Goal: Task Accomplishment & Management: Manage account settings

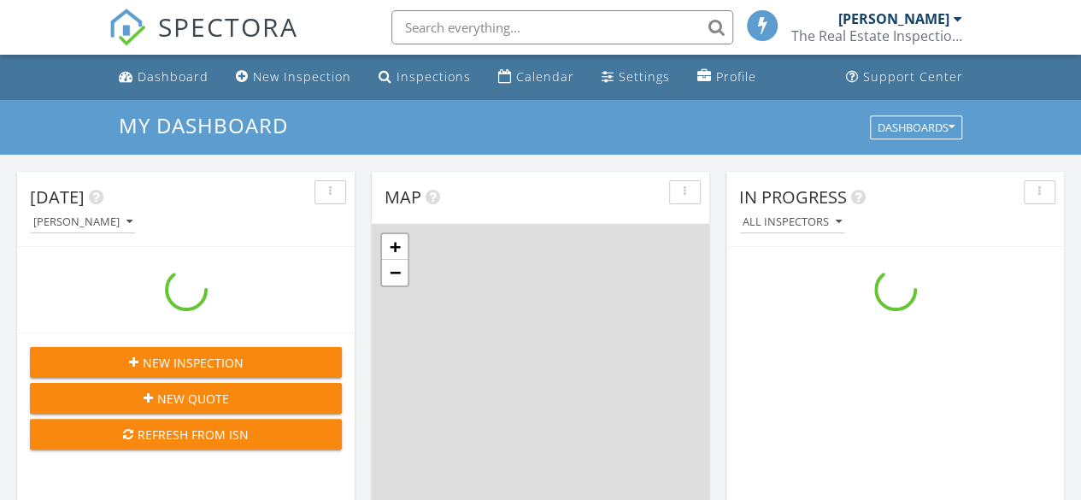
scroll to position [1580, 1106]
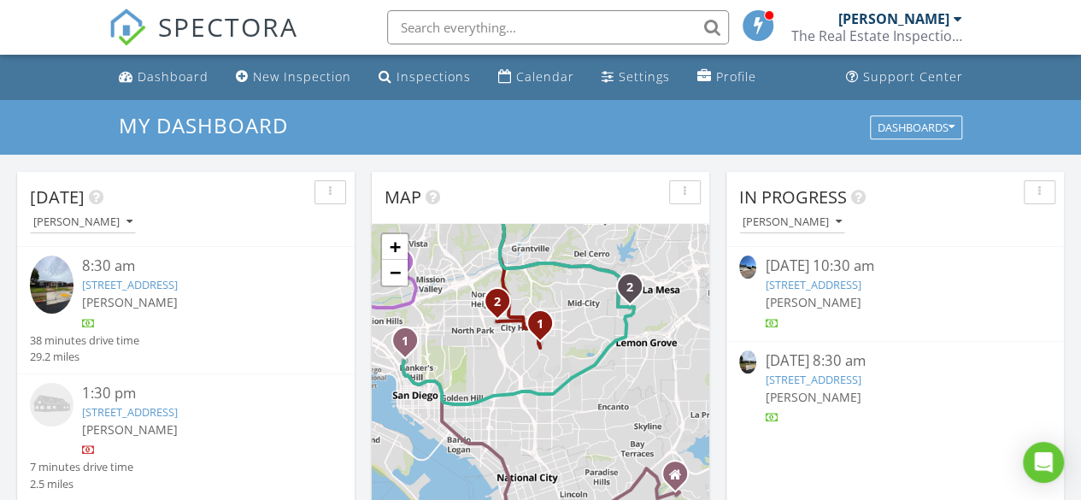
click at [830, 286] on link "6784 Alamo Way, La Mesa, CA 91942" at bounding box center [813, 284] width 96 height 15
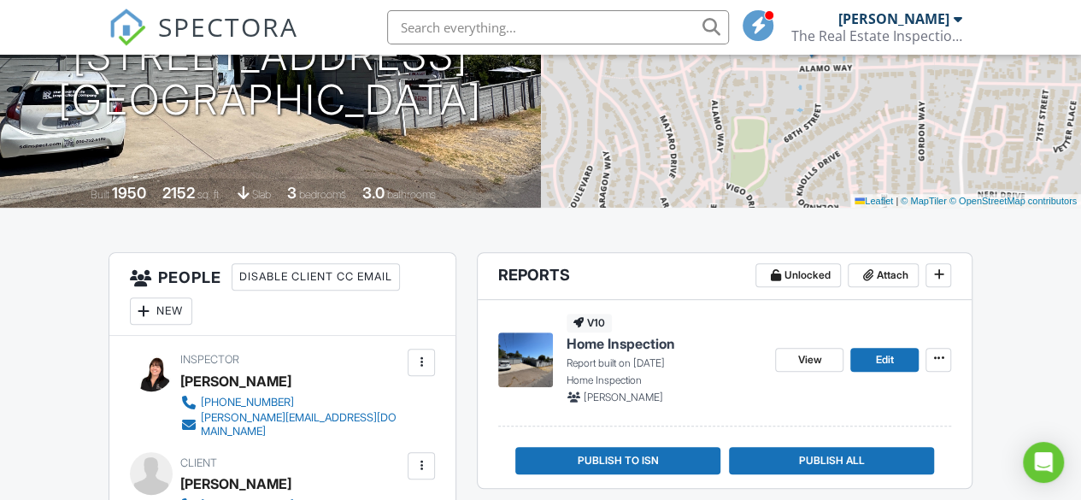
scroll to position [249, 0]
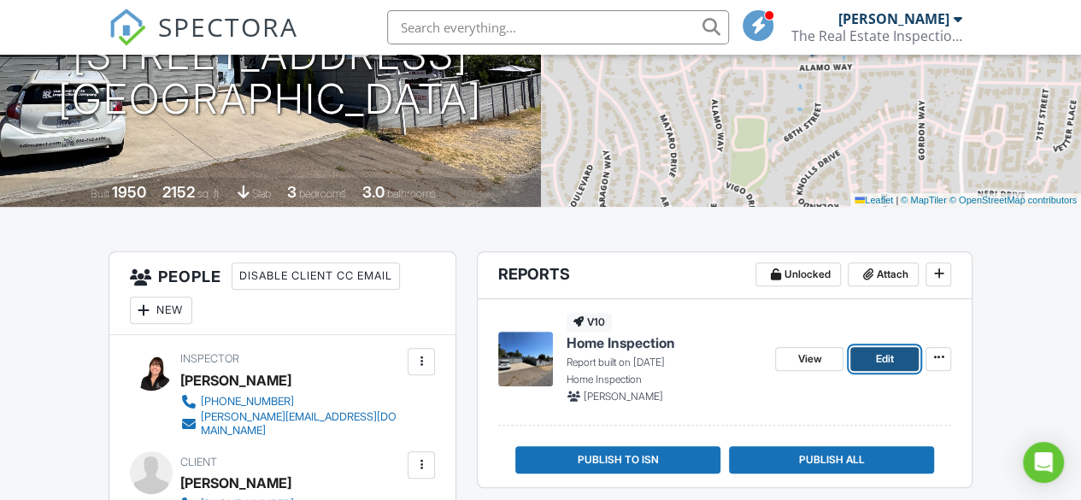
click at [871, 358] on link "Edit" at bounding box center [884, 359] width 68 height 24
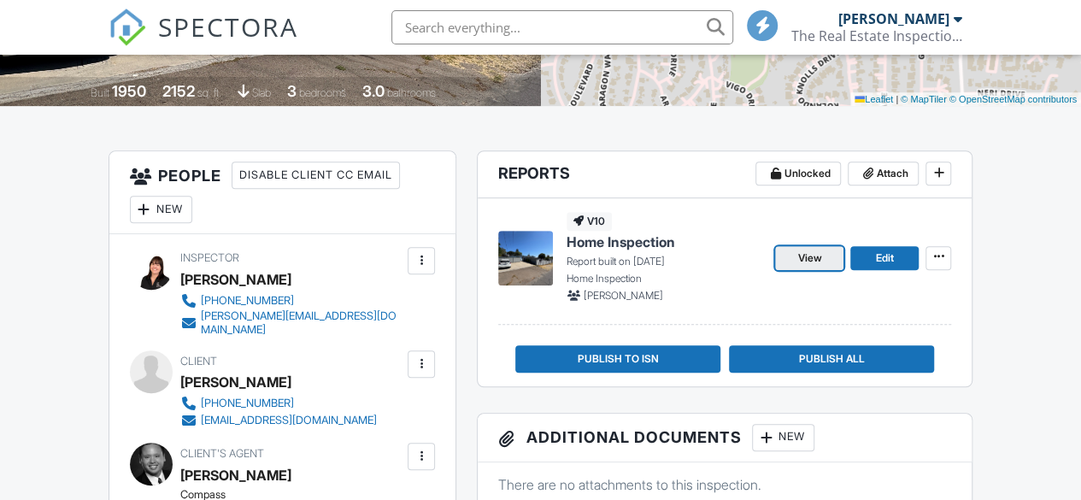
click at [818, 261] on span "View" at bounding box center [809, 257] width 24 height 17
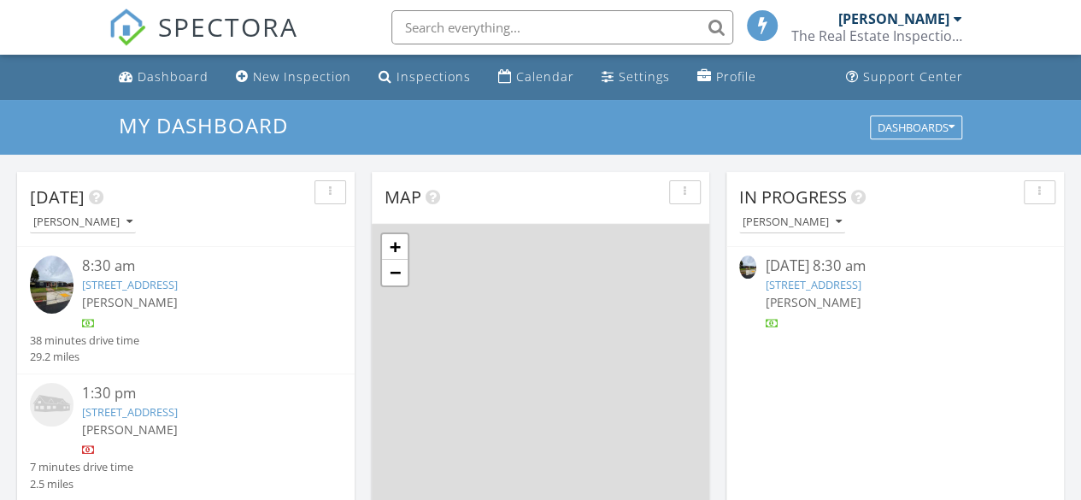
scroll to position [9, 9]
